Goal: Transaction & Acquisition: Purchase product/service

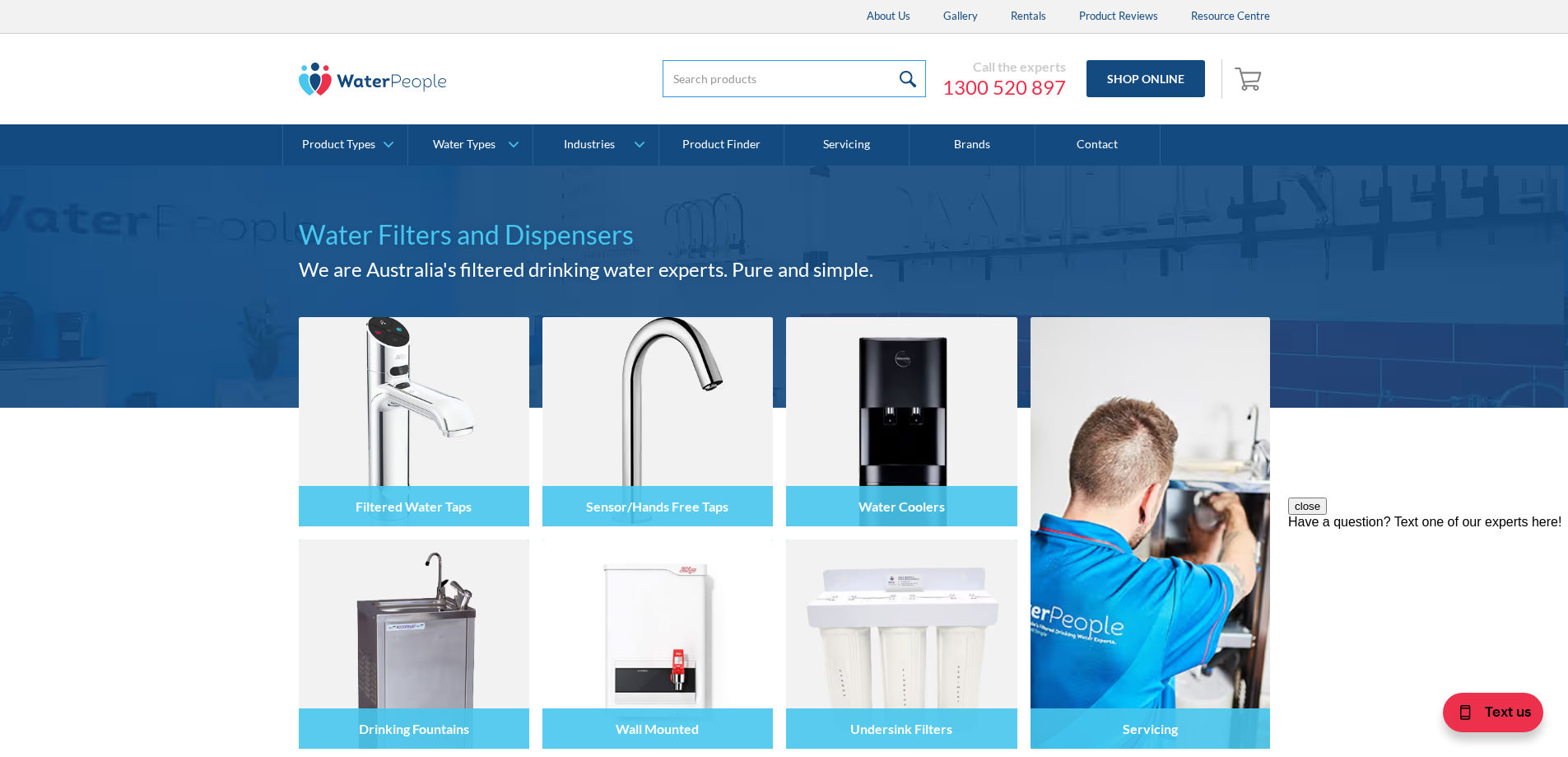
click at [771, 77] on input "search" at bounding box center [794, 79] width 264 height 37
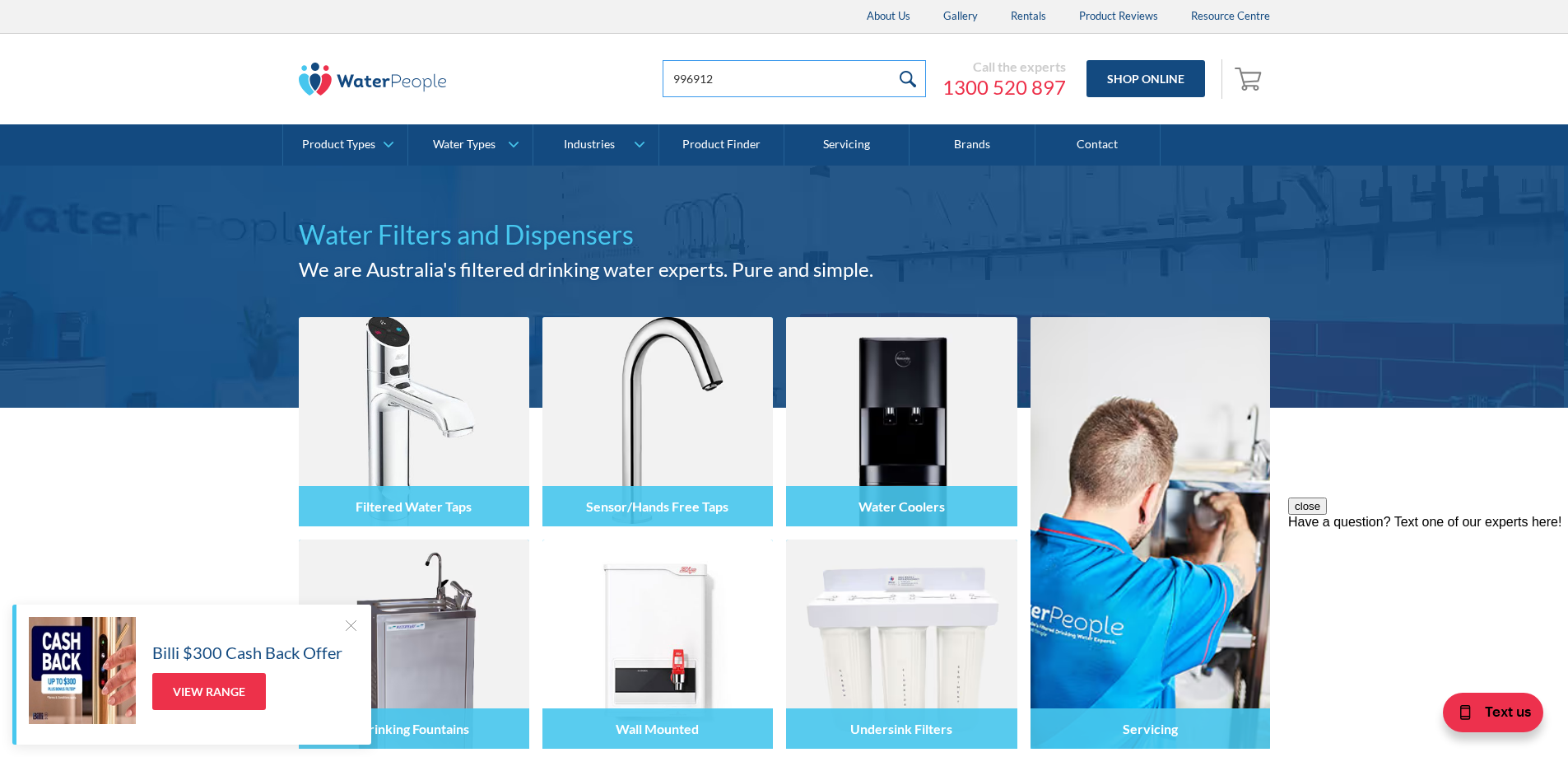
type input "996912"
click at [891, 61] on input "submit" at bounding box center [908, 79] width 35 height 37
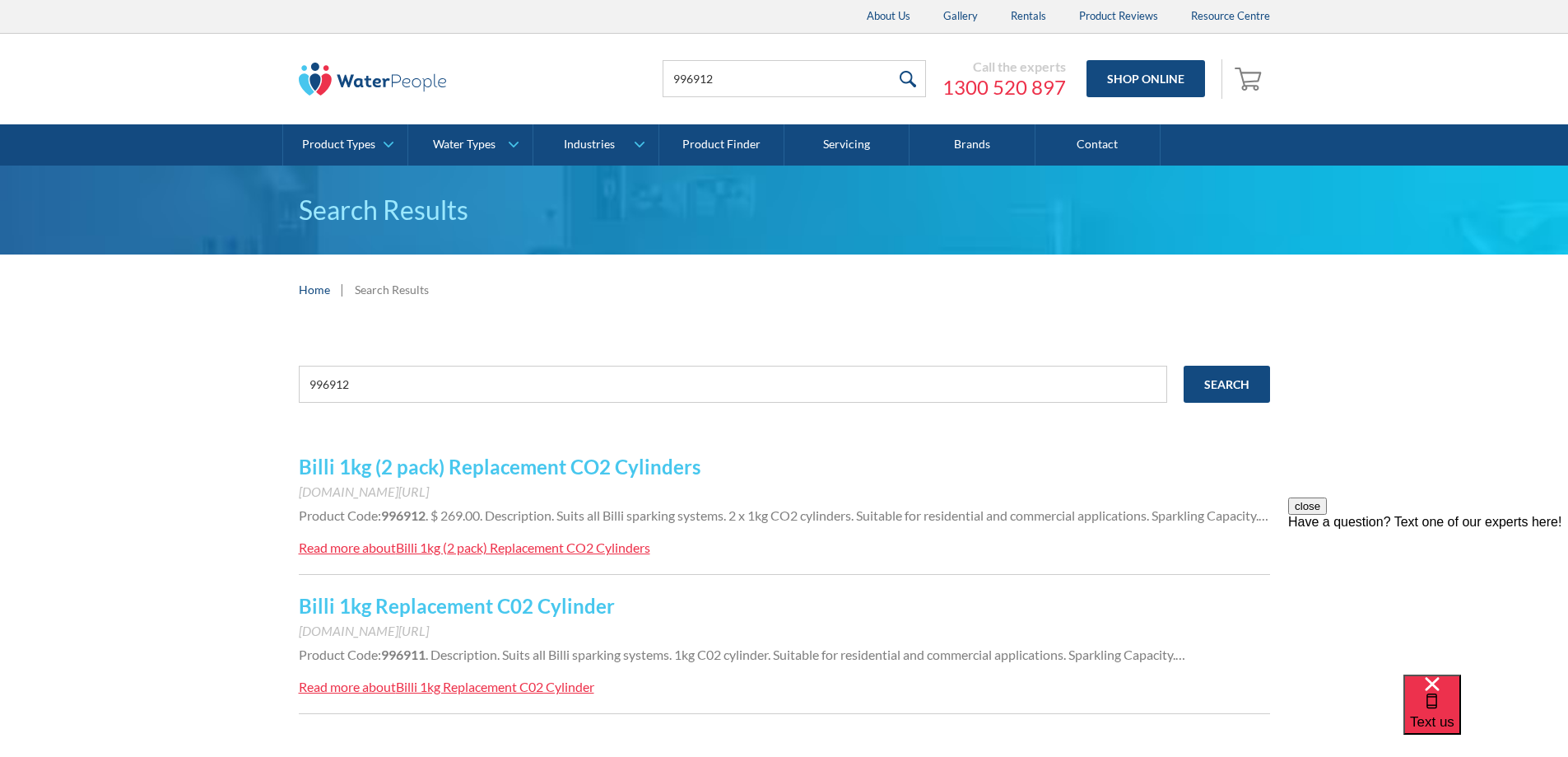
click at [572, 464] on link "Billi 1kg (2 pack) Replacement CO2 Cylinders" at bounding box center [499, 467] width 402 height 24
